Goal: Information Seeking & Learning: Learn about a topic

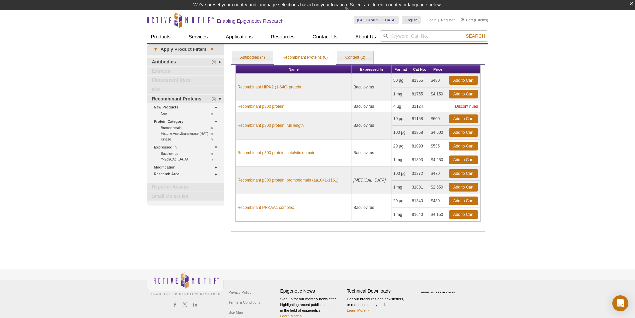
drag, startPoint x: 441, startPoint y: 79, endPoint x: 386, endPoint y: 80, distance: 54.3
click at [386, 80] on tr "Recombinant HIPK2 (1-640) protein Baculovirus 50 µg 81355 $480 Add to Cart" at bounding box center [358, 81] width 244 height 14
click at [517, 90] on div "Active Motif Logo Enabling Epigenetics Research 0 Search Skip to content Active…" at bounding box center [317, 169] width 635 height 318
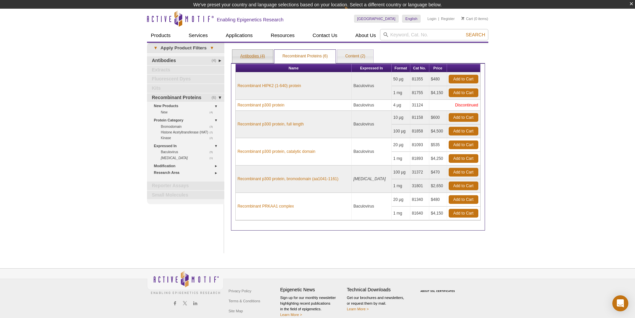
click at [250, 56] on link "Antibodies (4)" at bounding box center [252, 56] width 41 height 13
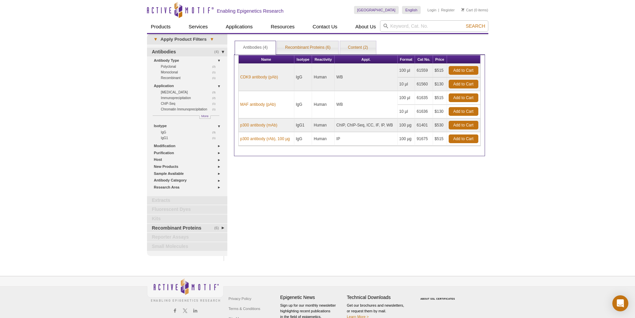
drag, startPoint x: 445, startPoint y: 125, endPoint x: 240, endPoint y: 123, distance: 205.3
click at [240, 123] on tr "p300 antibody (mAb) IgG1 Human ChIP, ChIP-Seq, ICC, IF, IP, WB 100 µg 61401" at bounding box center [360, 125] width 242 height 14
click at [398, 170] on div "Print Results Antibodies (4) Recombinant Proteins (6) Content (2) Antibodies (4…" at bounding box center [360, 147] width 258 height 227
drag, startPoint x: 443, startPoint y: 124, endPoint x: 238, endPoint y: 124, distance: 205.3
click at [238, 124] on div "Name Isotype Reactivity Appl. Format Cat No. Price CDK9 antibody (pAb) IgG Huma…" at bounding box center [359, 105] width 251 height 102
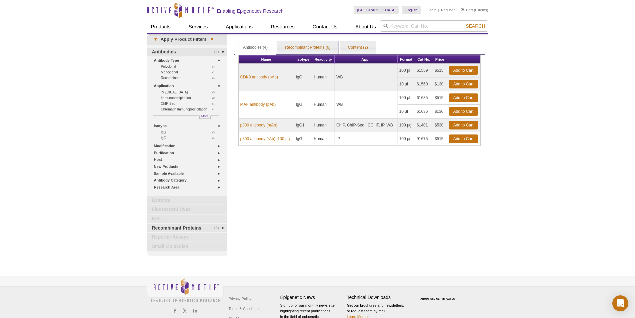
click at [401, 166] on div "Print Results Antibodies (4) Recombinant Proteins (6) Content (2) Antibodies (4…" at bounding box center [360, 147] width 258 height 227
click at [269, 124] on link "p300 antibody (mAb)" at bounding box center [258, 125] width 37 height 6
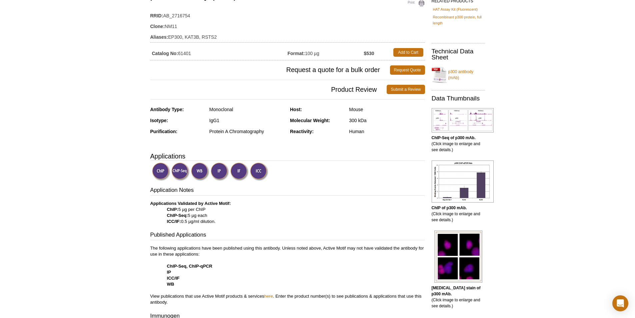
scroll to position [100, 0]
